Goal: Information Seeking & Learning: Understand process/instructions

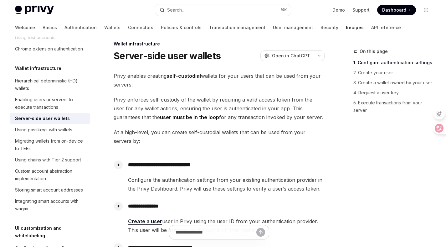
scroll to position [18, 0]
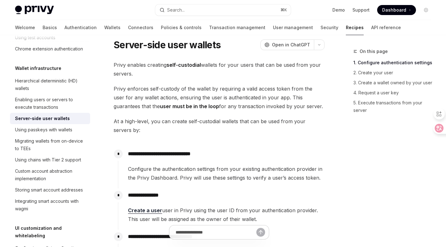
click at [175, 152] on p "**********" at bounding box center [226, 153] width 196 height 9
click at [201, 168] on span "Configure the authentication settings from your existing authentication provide…" at bounding box center [226, 173] width 196 height 18
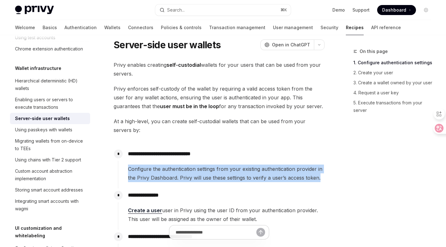
click at [201, 168] on span "Configure the authentication settings from your existing authentication provide…" at bounding box center [226, 173] width 196 height 18
click at [179, 169] on span "Configure the authentication settings from your existing authentication provide…" at bounding box center [226, 173] width 196 height 18
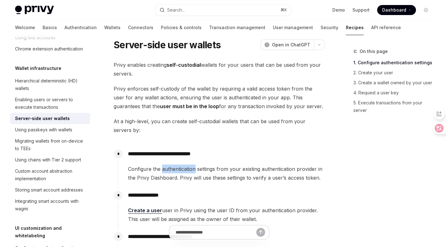
click at [179, 169] on span "Configure the authentication settings from your existing authentication provide…" at bounding box center [226, 173] width 196 height 18
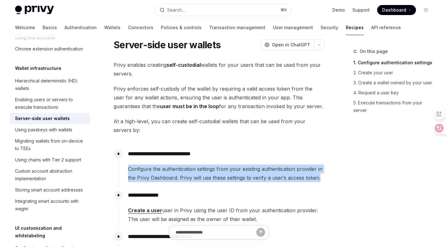
click at [179, 169] on span "Configure the authentication settings from your existing authentication provide…" at bounding box center [226, 173] width 196 height 18
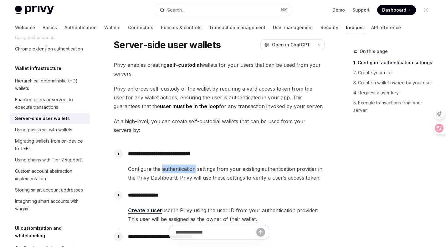
click at [179, 169] on span "Configure the authentication settings from your existing authentication provide…" at bounding box center [226, 173] width 196 height 18
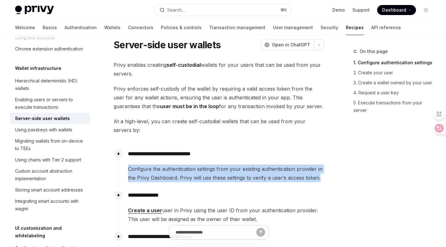
click at [179, 169] on span "Configure the authentication settings from your existing authentication provide…" at bounding box center [226, 173] width 196 height 18
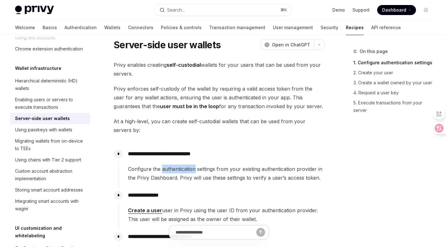
click at [179, 169] on span "Configure the authentication settings from your existing authentication provide…" at bounding box center [226, 173] width 196 height 18
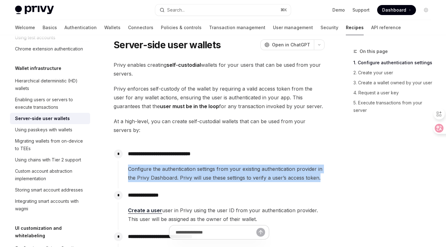
click at [179, 169] on span "Configure the authentication settings from your existing authentication provide…" at bounding box center [226, 173] width 196 height 18
click at [133, 165] on span "Configure the authentication settings from your existing authentication provide…" at bounding box center [226, 173] width 196 height 18
drag, startPoint x: 128, startPoint y: 153, endPoint x: 327, endPoint y: 179, distance: 200.6
copy div "**********"
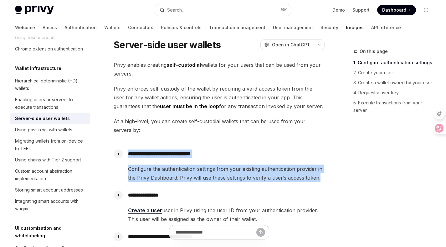
click at [229, 170] on span "Configure the authentication settings from your existing authentication provide…" at bounding box center [226, 173] width 196 height 18
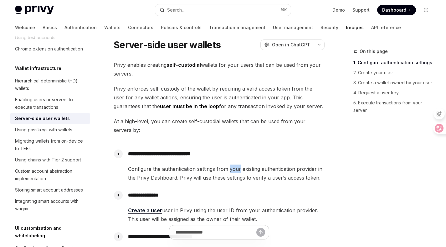
click at [229, 170] on span "Configure the authentication settings from your existing authentication provide…" at bounding box center [226, 173] width 196 height 18
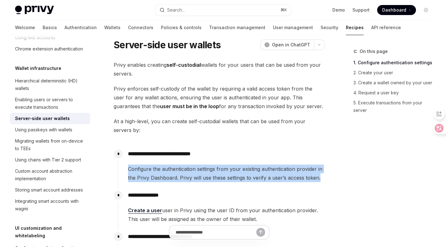
click at [229, 170] on span "Configure the authentication settings from your existing authentication provide…" at bounding box center [226, 173] width 196 height 18
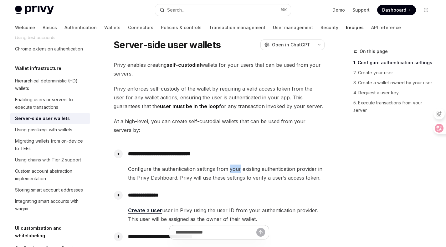
click at [229, 170] on span "Configure the authentication settings from your existing authentication provide…" at bounding box center [226, 173] width 196 height 18
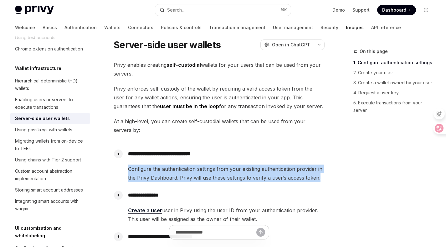
click at [229, 170] on span "Configure the authentication settings from your existing authentication provide…" at bounding box center [226, 173] width 196 height 18
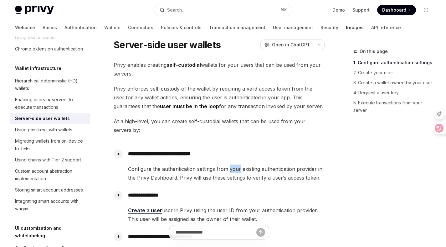
click at [229, 170] on span "Configure the authentication settings from your existing authentication provide…" at bounding box center [226, 173] width 196 height 18
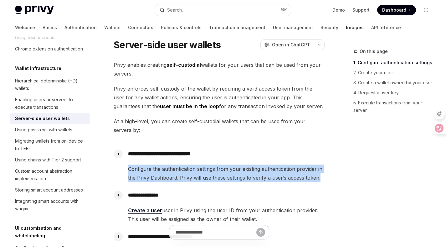
click at [229, 170] on span "Configure the authentication settings from your existing authentication provide…" at bounding box center [226, 173] width 196 height 18
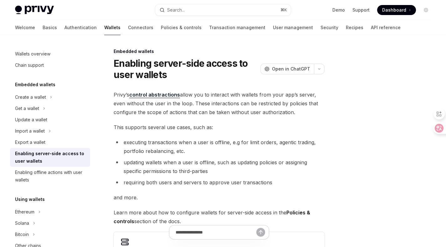
click at [360, 129] on div at bounding box center [388, 147] width 95 height 199
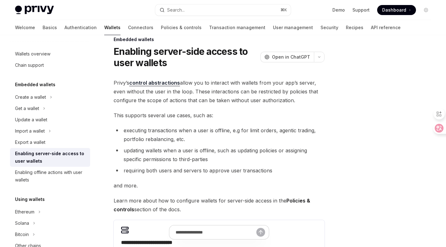
scroll to position [13, 0]
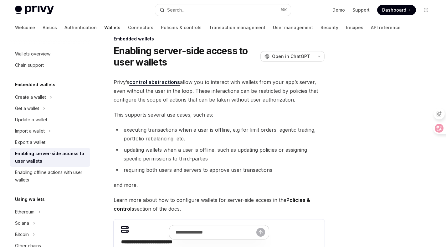
click at [360, 129] on div at bounding box center [388, 147] width 95 height 199
click at [355, 126] on div at bounding box center [388, 147] width 95 height 199
click at [352, 129] on div at bounding box center [388, 147] width 95 height 199
click at [370, 136] on div at bounding box center [388, 147] width 95 height 199
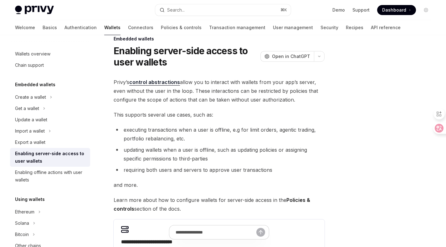
click at [369, 136] on div at bounding box center [388, 147] width 95 height 199
click at [348, 145] on div at bounding box center [388, 147] width 95 height 199
click at [347, 145] on div at bounding box center [388, 147] width 95 height 199
click at [336, 145] on div "**********" at bounding box center [223, 196] width 426 height 347
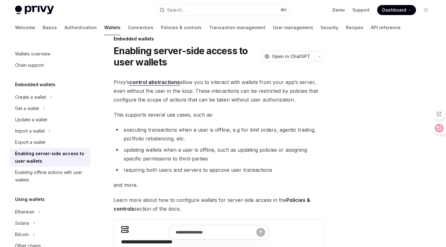
click at [336, 145] on div "**********" at bounding box center [223, 196] width 426 height 347
click at [337, 144] on div "**********" at bounding box center [223, 196] width 426 height 347
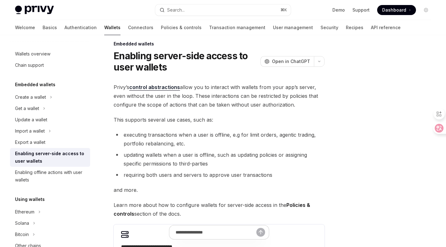
scroll to position [0, 0]
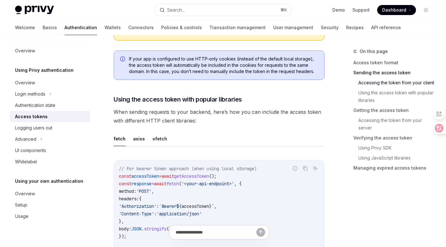
scroll to position [273, 0]
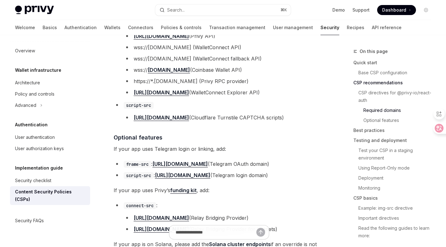
scroll to position [636, 0]
